Goal: Task Accomplishment & Management: Manage account settings

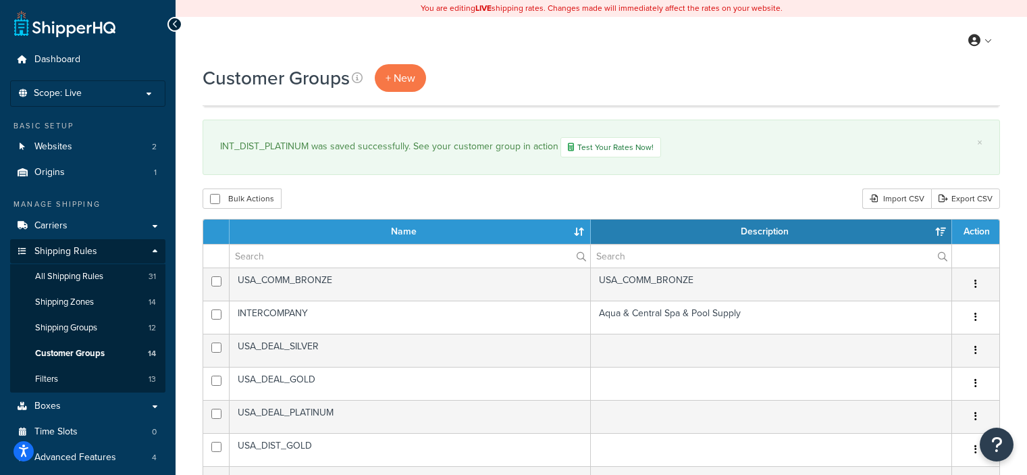
select select "15"
drag, startPoint x: 635, startPoint y: 61, endPoint x: 550, endPoint y: 59, distance: 85.1
click at [550, 59] on div "My Profile Billing Global Settings Contact Us Logout" at bounding box center [601, 40] width 851 height 47
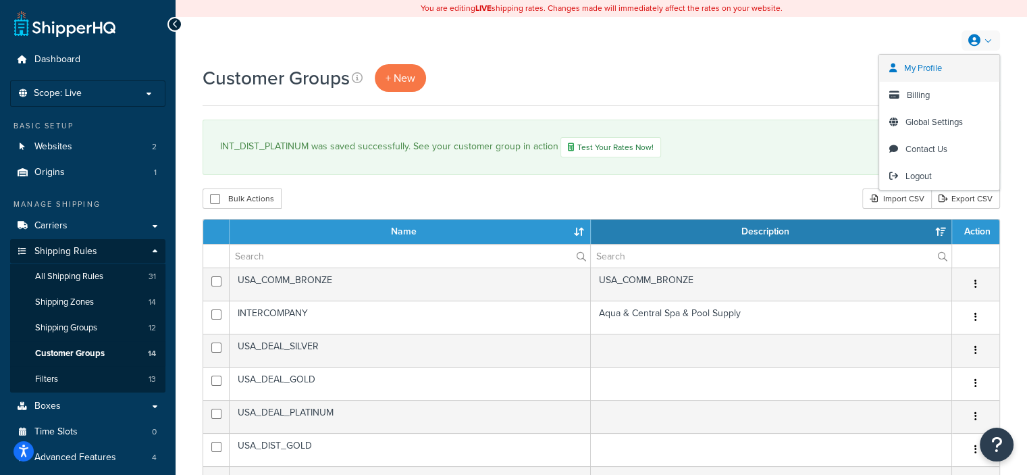
click at [921, 70] on span "My Profile" at bounding box center [923, 67] width 38 height 13
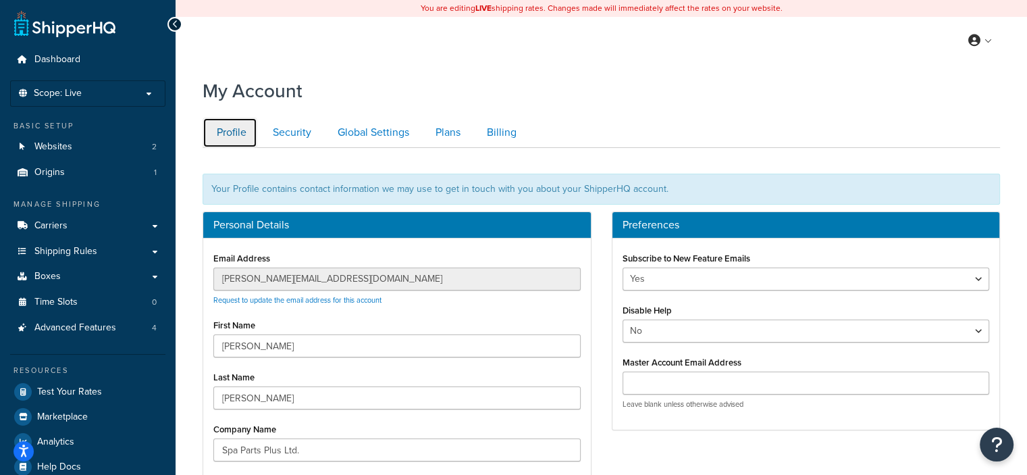
click at [226, 132] on link "Profile" at bounding box center [230, 132] width 55 height 30
click at [283, 128] on link "Security" at bounding box center [290, 132] width 63 height 30
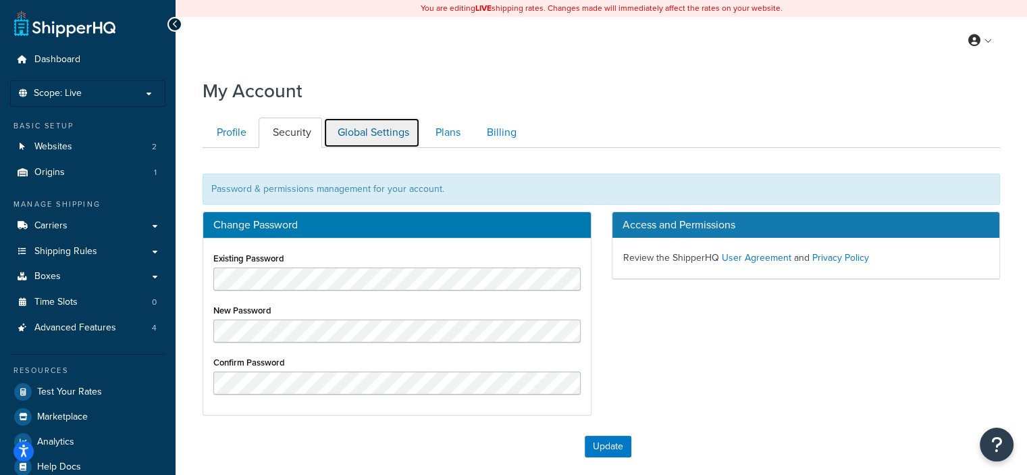
click at [381, 124] on link "Global Settings" at bounding box center [371, 132] width 97 height 30
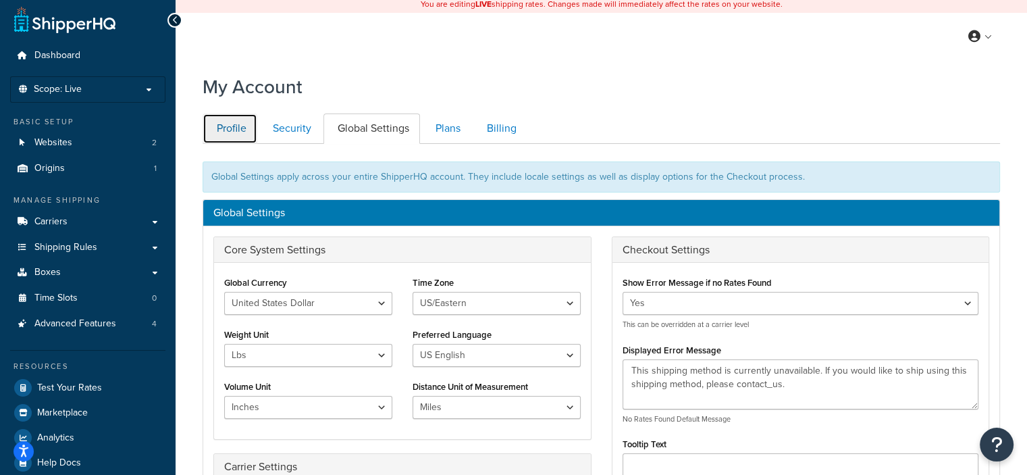
click at [217, 118] on link "Profile" at bounding box center [230, 128] width 55 height 30
